Goal: Task Accomplishment & Management: Manage account settings

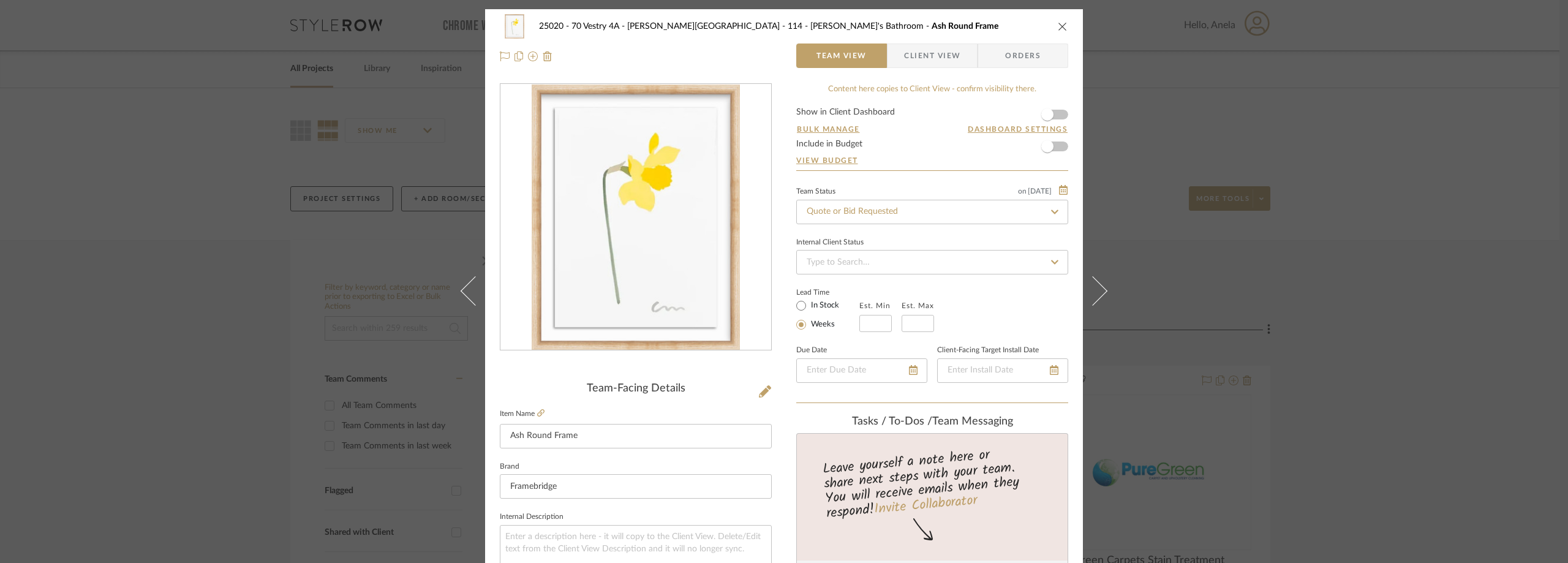
click at [903, 40] on div "25020 - 70 Vestry 4A - [PERSON_NAME] 114 - [PERSON_NAME]'s Bathroom Ash Round F…" at bounding box center [784, 41] width 598 height 65
click at [904, 47] on span "Client View" at bounding box center [932, 56] width 56 height 24
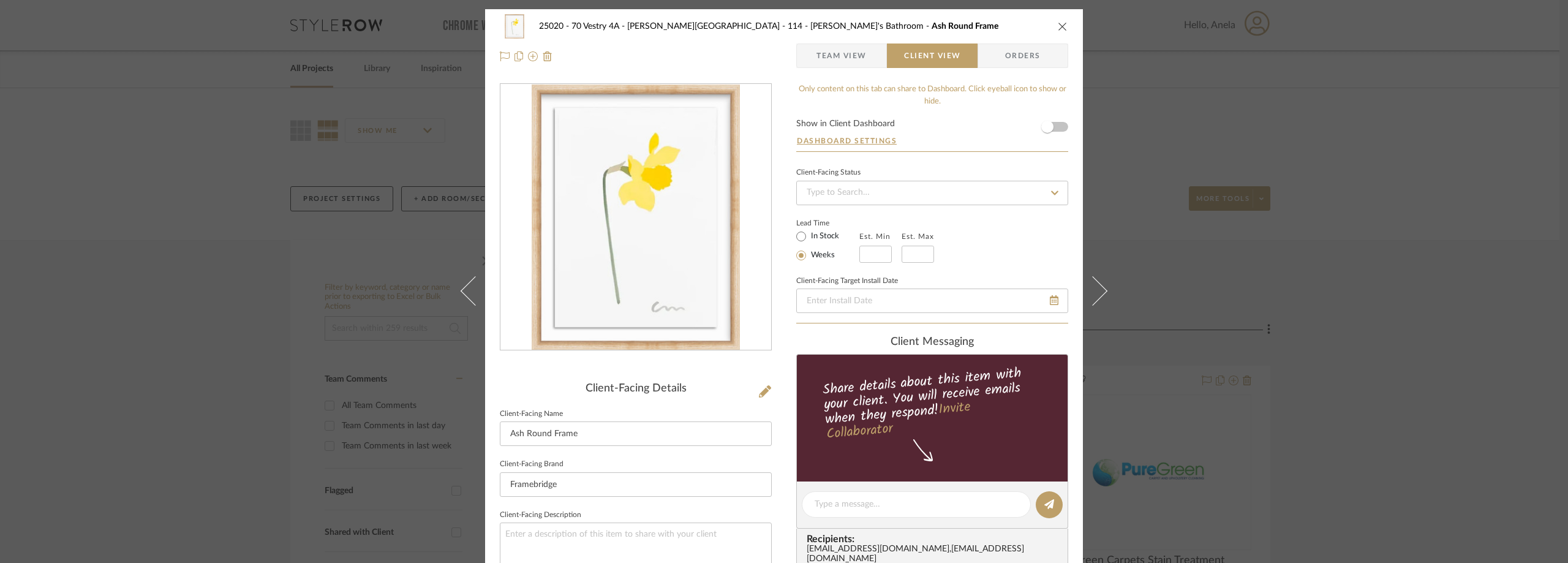
click at [277, 316] on div "25020 - 70 Vestry 4A - [PERSON_NAME] 114 - [PERSON_NAME]'s Bathroom Ash Round F…" at bounding box center [784, 282] width 1568 height 563
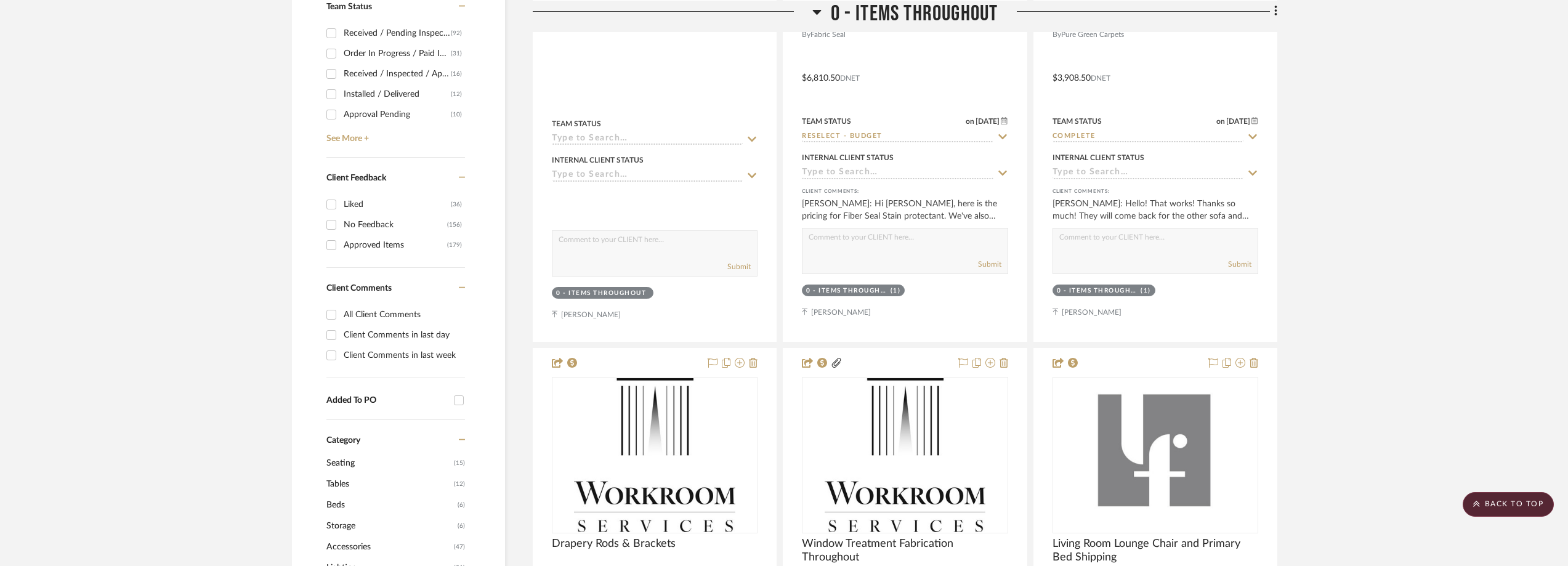
scroll to position [678, 0]
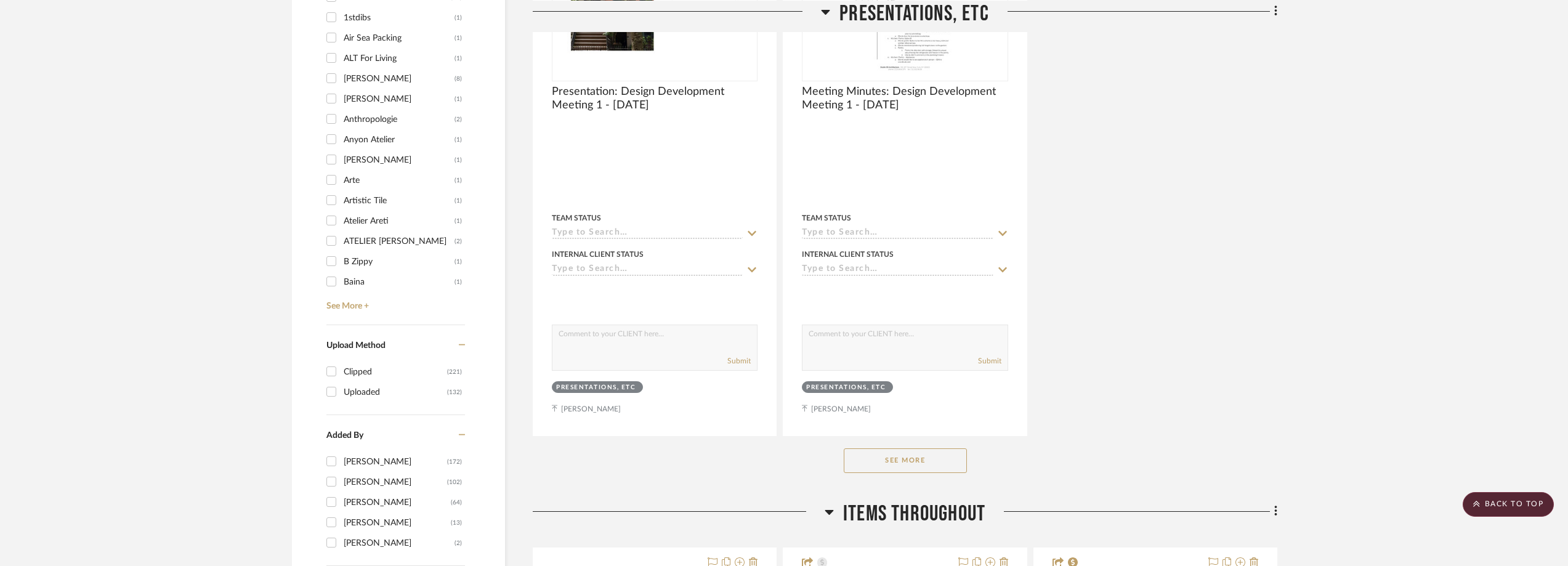
scroll to position [1508, 0]
